Goal: Information Seeking & Learning: Learn about a topic

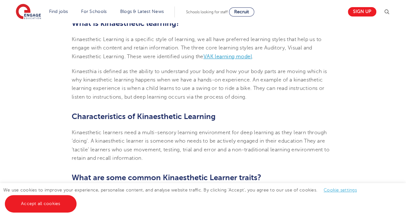
scroll to position [211, 0]
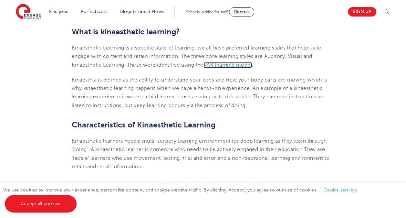
click at [242, 62] on span "VAK learning model" at bounding box center [228, 65] width 48 height 6
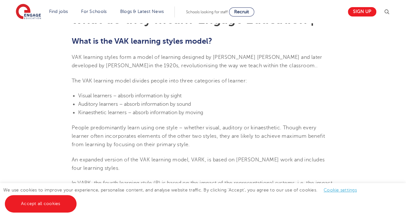
scroll to position [201, 0]
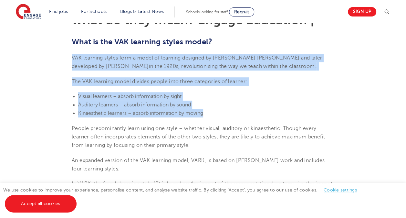
drag, startPoint x: 208, startPoint y: 114, endPoint x: 71, endPoint y: 59, distance: 147.3
copy section "VAK learning styles form a model of learning designed by Walter Burke Barbe and…"
